Goal: Check status: Check status

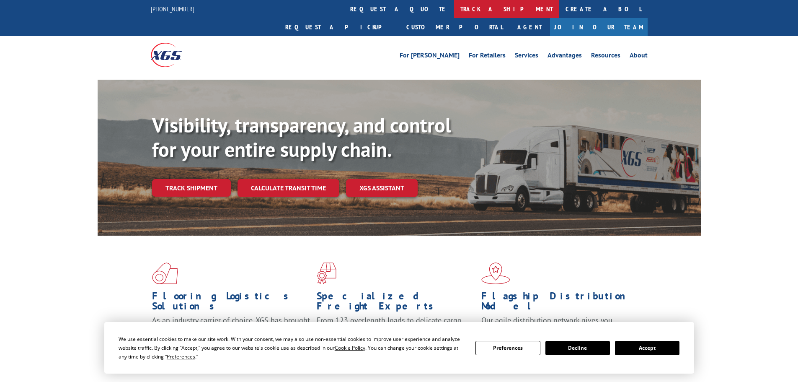
click at [454, 12] on link "track a shipment" at bounding box center [506, 9] width 105 height 18
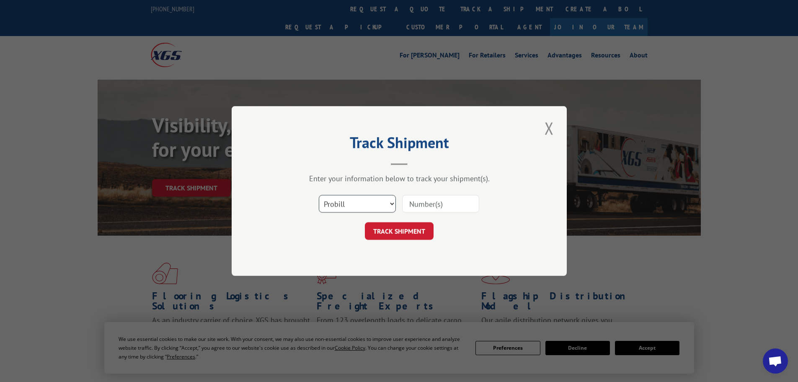
click at [379, 200] on select "Select category... Probill BOL PO" at bounding box center [357, 204] width 77 height 18
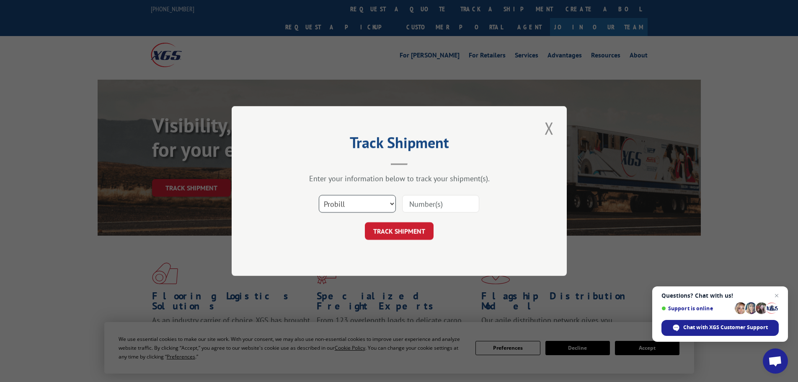
select select "bol"
click at [319, 195] on select "Select category... Probill BOL PO" at bounding box center [357, 204] width 77 height 18
click at [409, 202] on input at bounding box center [440, 204] width 77 height 18
paste input "BOL# - 07332592705360280"
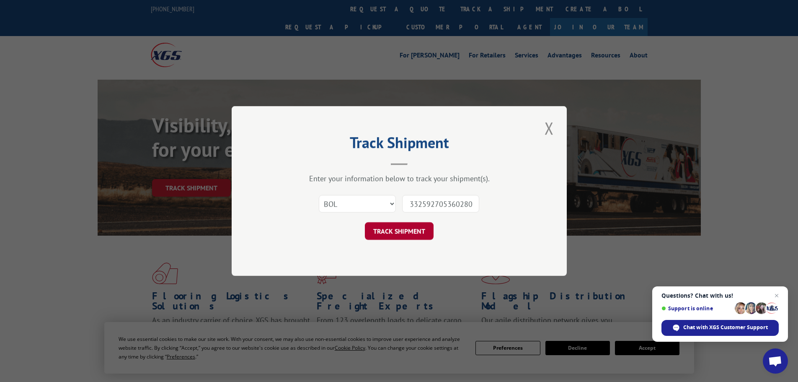
type input "BOL# - 07332592705360280"
click at [416, 234] on button "TRACK SHIPMENT" at bounding box center [399, 231] width 69 height 18
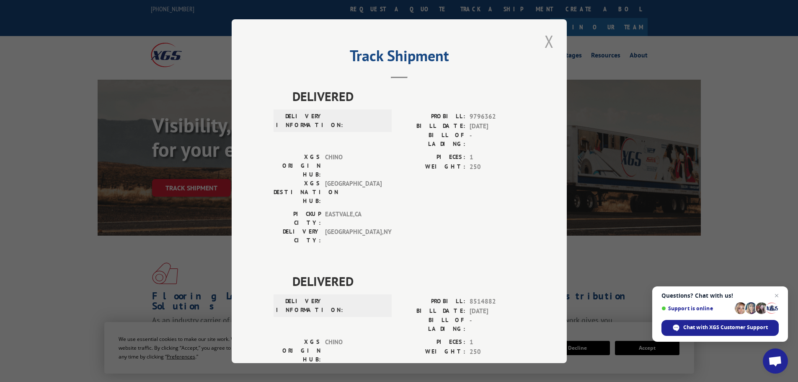
click at [545, 41] on button "Close modal" at bounding box center [549, 41] width 14 height 23
